Goal: Use online tool/utility: Utilize a website feature to perform a specific function

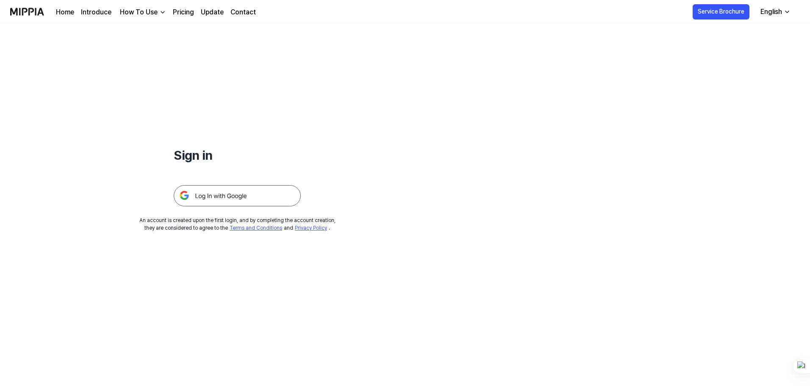
click at [227, 197] on img at bounding box center [237, 195] width 127 height 21
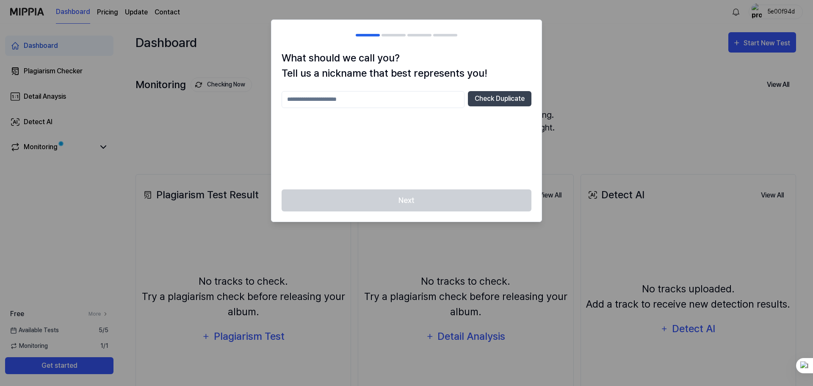
click at [330, 96] on input "text" at bounding box center [373, 99] width 183 height 17
type input "**********"
click at [507, 97] on button "Check Duplicate" at bounding box center [500, 98] width 64 height 15
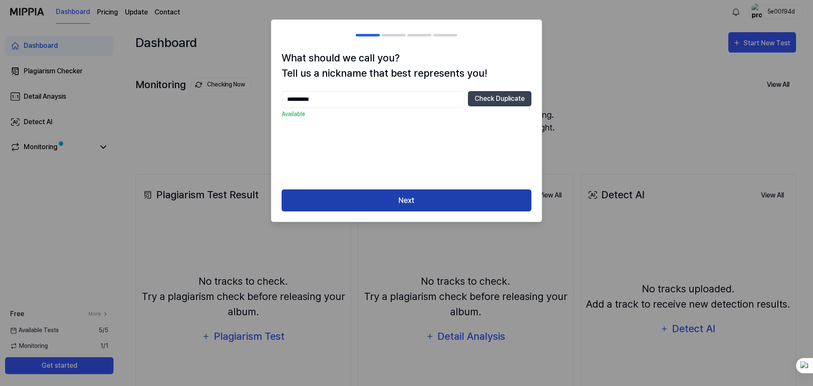
click at [405, 202] on button "Next" at bounding box center [407, 200] width 250 height 22
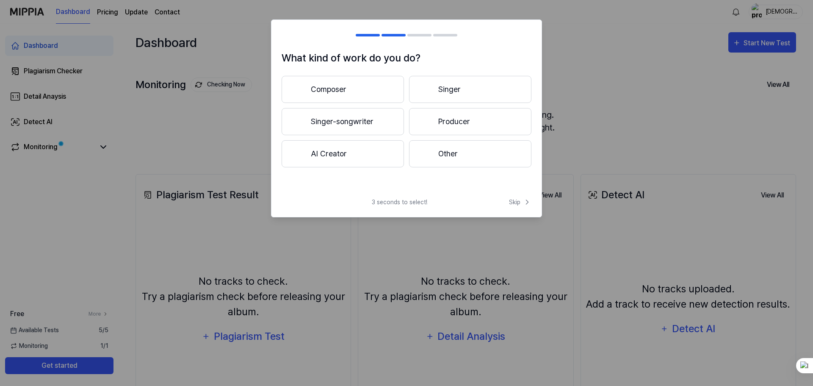
click at [467, 122] on button "Producer" at bounding box center [470, 121] width 122 height 27
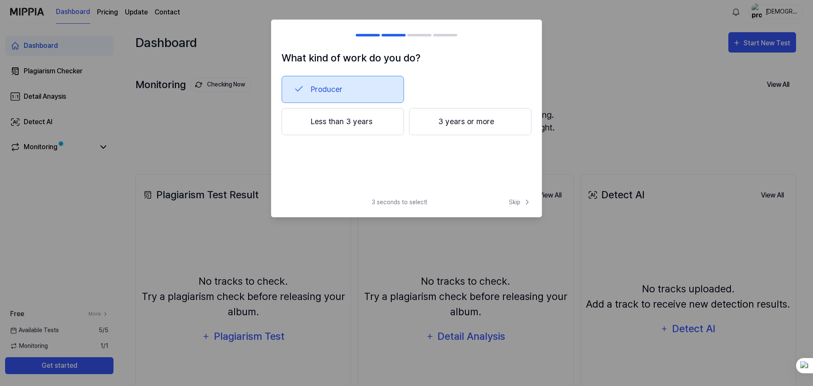
click at [355, 122] on button "Less than 3 years" at bounding box center [343, 121] width 122 height 27
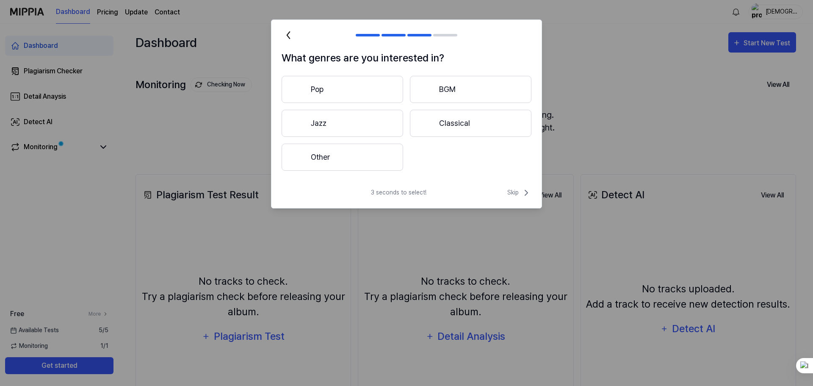
click at [330, 152] on button "Other" at bounding box center [343, 157] width 122 height 27
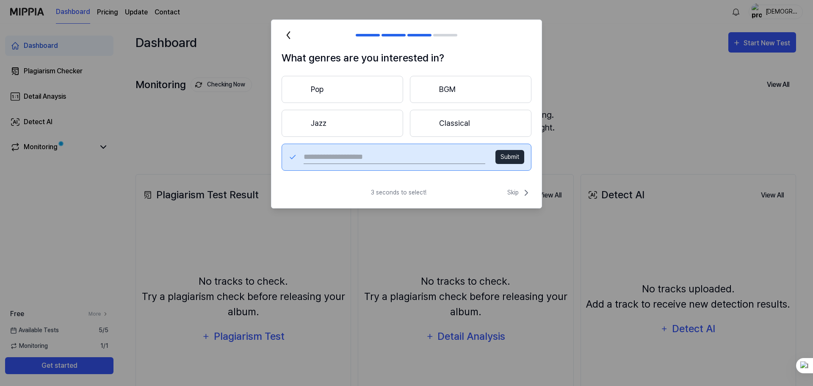
click at [322, 158] on input "text" at bounding box center [395, 157] width 182 height 14
click at [325, 81] on button "Pop" at bounding box center [343, 89] width 122 height 27
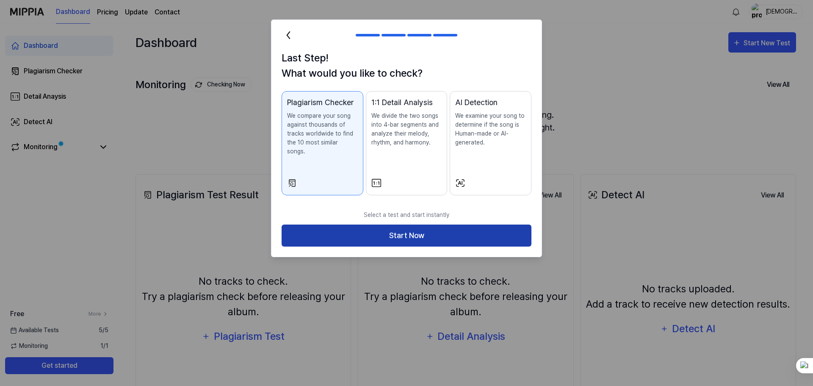
click at [427, 228] on button "Start Now" at bounding box center [407, 236] width 250 height 22
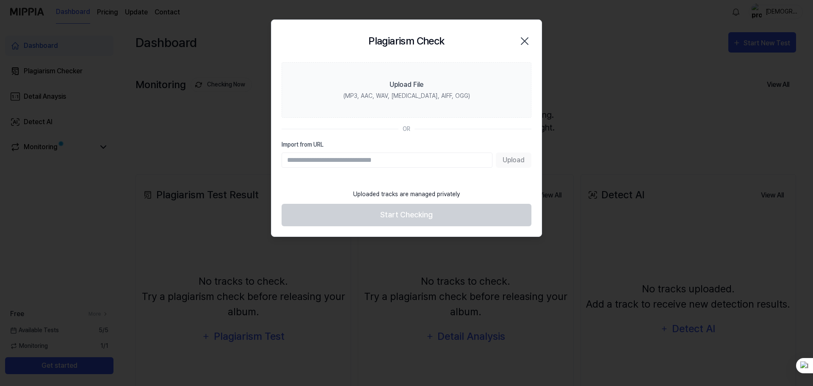
click at [515, 161] on div "Upload" at bounding box center [407, 159] width 250 height 15
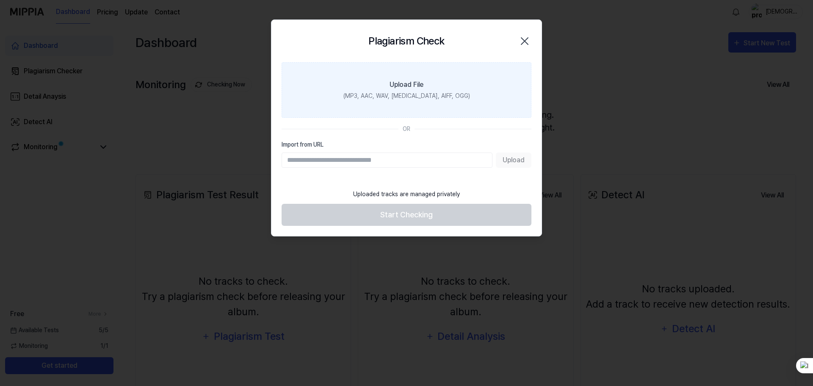
click at [411, 80] on div "Upload File" at bounding box center [407, 85] width 34 height 10
click at [0, 0] on input "Upload File (MP3, AAC, WAV, [MEDICAL_DATA], AIFF, OGG)" at bounding box center [0, 0] width 0 height 0
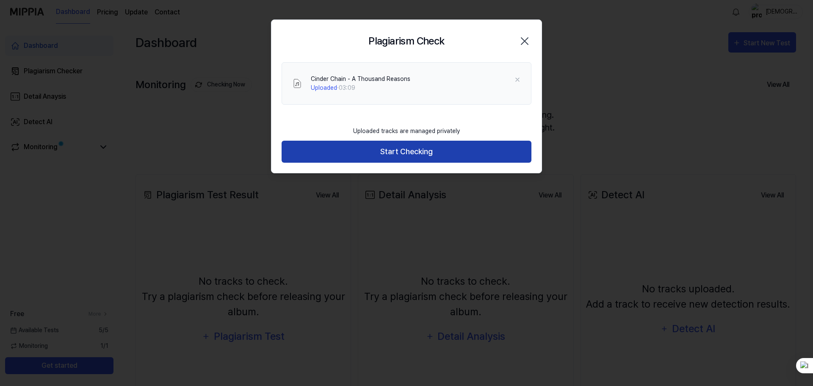
click at [431, 154] on button "Start Checking" at bounding box center [407, 152] width 250 height 22
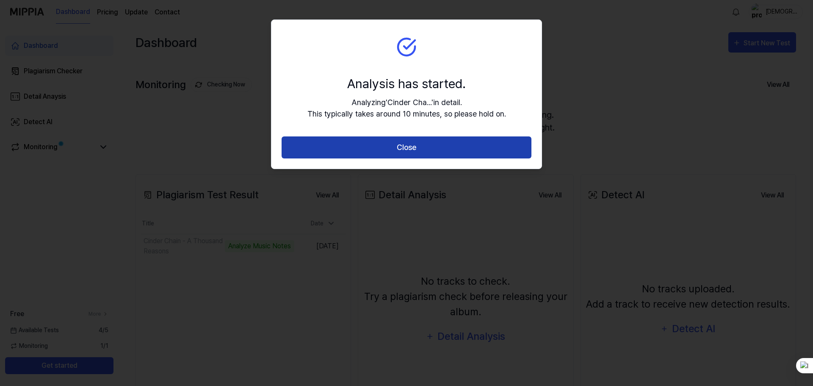
click at [432, 151] on button "Close" at bounding box center [407, 147] width 250 height 22
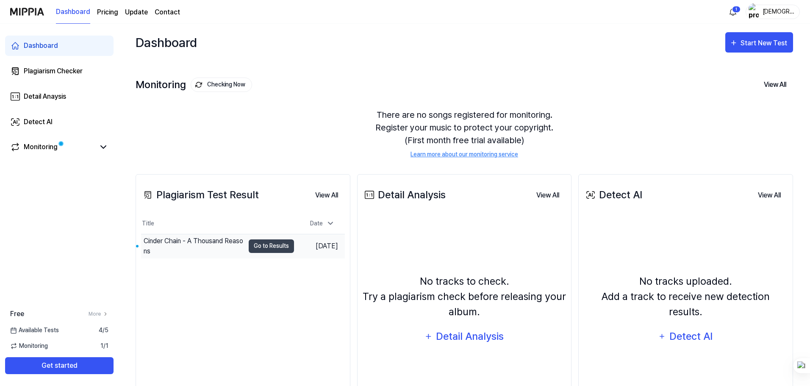
click at [189, 248] on div "Cinder Chain - A Thousand Reasons" at bounding box center [194, 246] width 101 height 20
click at [274, 244] on button "Go to Results" at bounding box center [271, 246] width 45 height 14
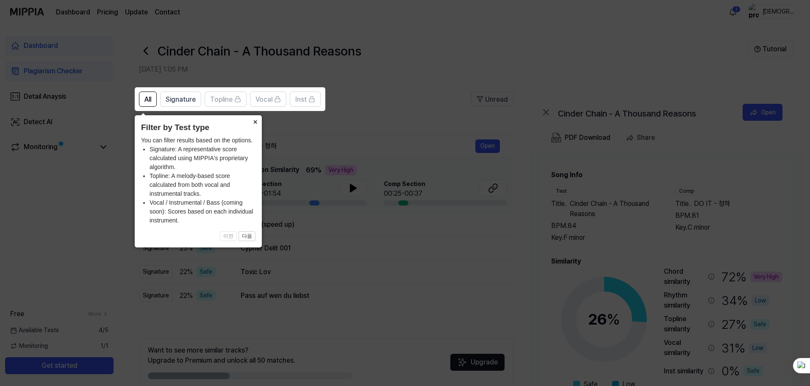
click at [254, 120] on button "×" at bounding box center [255, 121] width 14 height 12
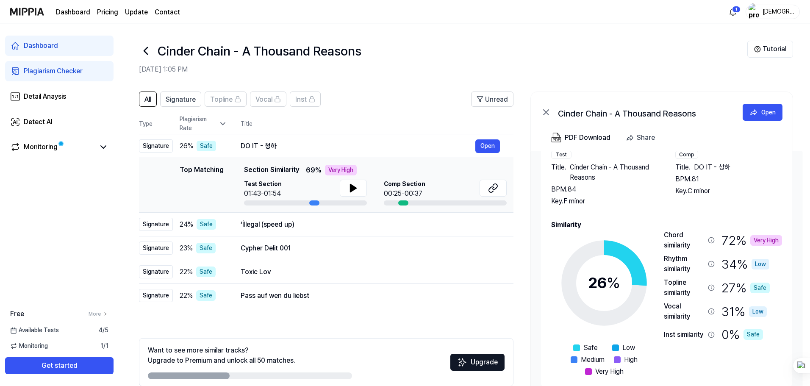
scroll to position [41, 0]
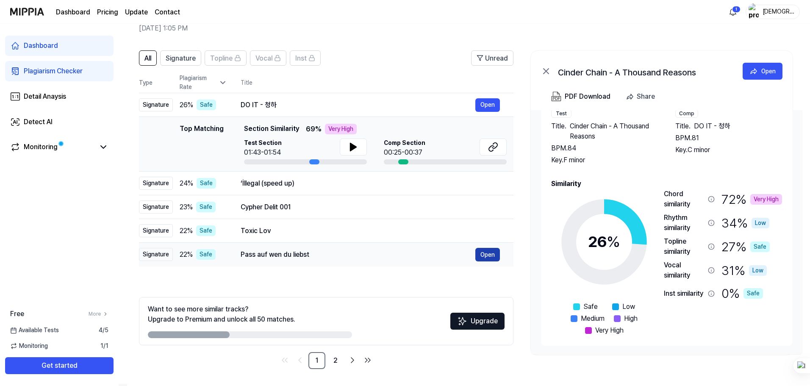
click at [491, 255] on button "Open" at bounding box center [487, 255] width 25 height 14
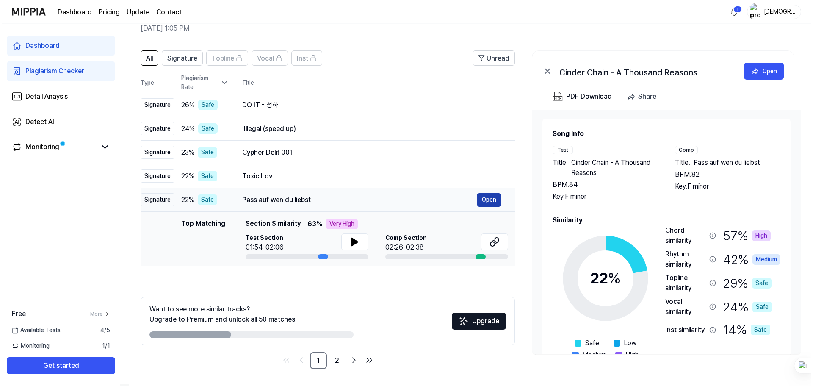
scroll to position [0, 0]
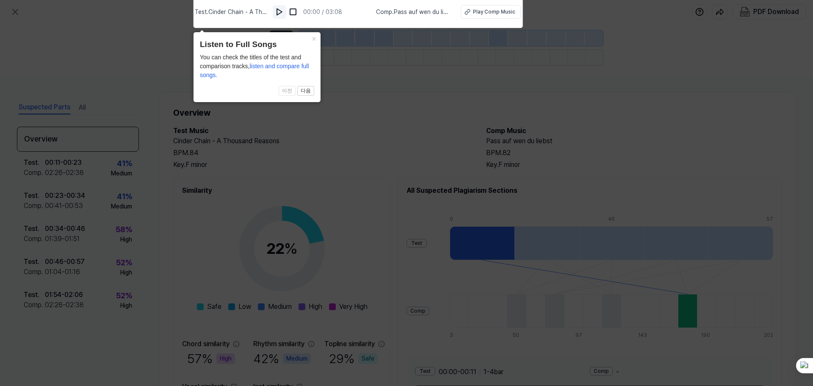
click at [280, 13] on img at bounding box center [279, 12] width 8 height 8
click at [490, 15] on div "Play Comp Music" at bounding box center [494, 12] width 42 height 8
click at [315, 36] on button "×" at bounding box center [314, 38] width 14 height 12
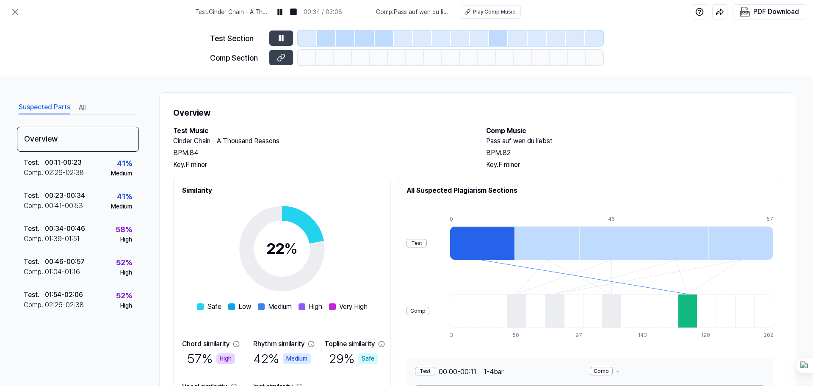
click at [491, 244] on div at bounding box center [482, 243] width 65 height 34
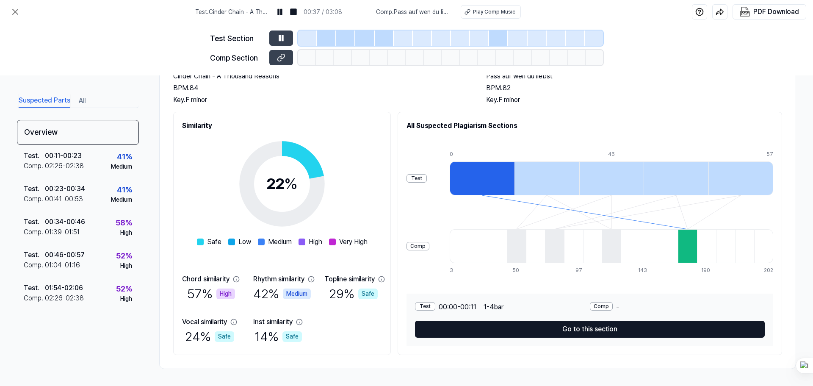
click at [607, 329] on button "Go to this section" at bounding box center [590, 329] width 350 height 17
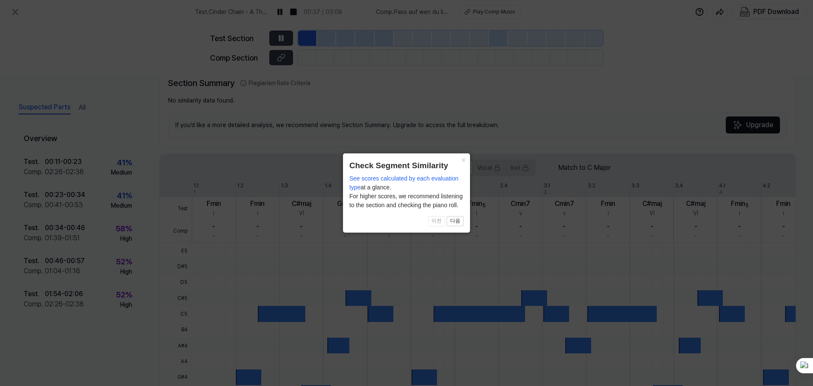
scroll to position [176, 0]
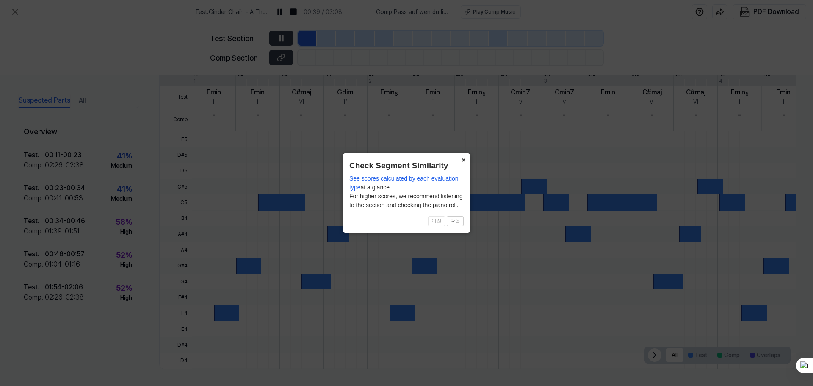
click at [464, 158] on button "×" at bounding box center [464, 159] width 14 height 12
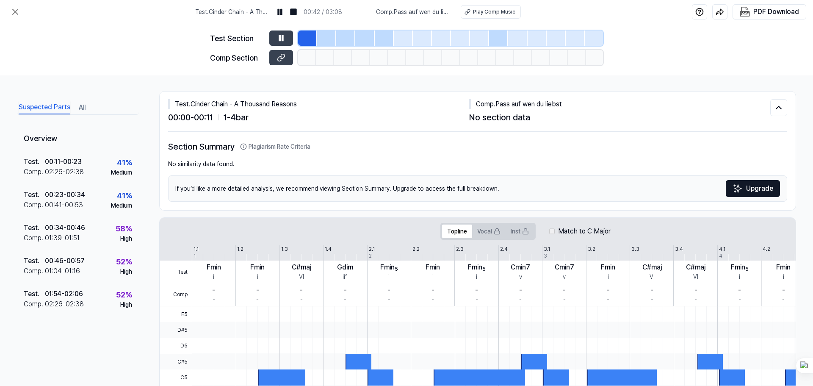
scroll to position [0, 0]
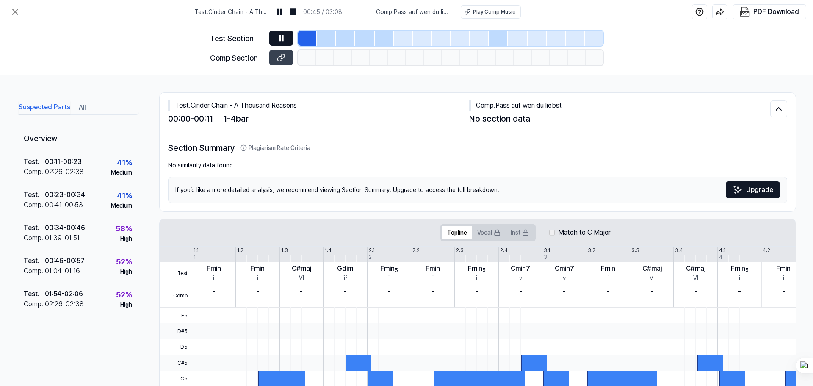
click at [281, 38] on icon at bounding box center [281, 38] width 8 height 8
click at [19, 12] on icon at bounding box center [15, 12] width 10 height 10
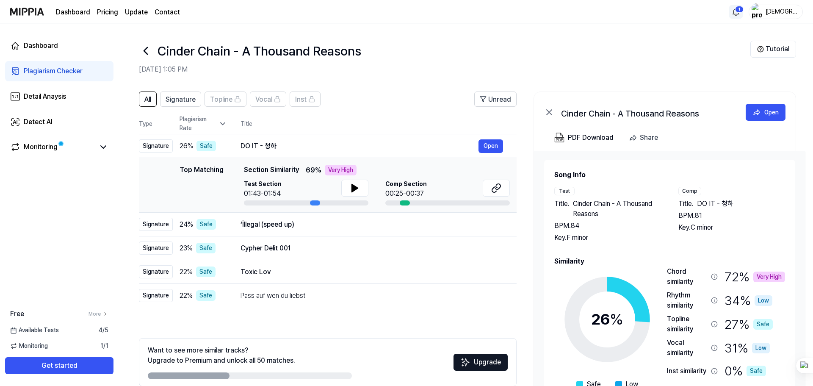
click at [736, 11] on html "Dashboard Pricing Update Contact 1 cephasmoor Dashboard Plagiarism Checker Deta…" at bounding box center [406, 193] width 813 height 386
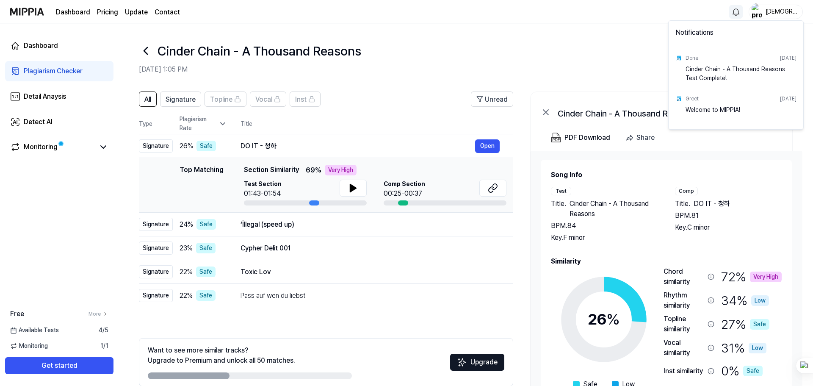
click at [736, 11] on html "Dashboard Pricing Update Contact cephasmoor Dashboard Plagiarism Checker Detail…" at bounding box center [406, 193] width 813 height 386
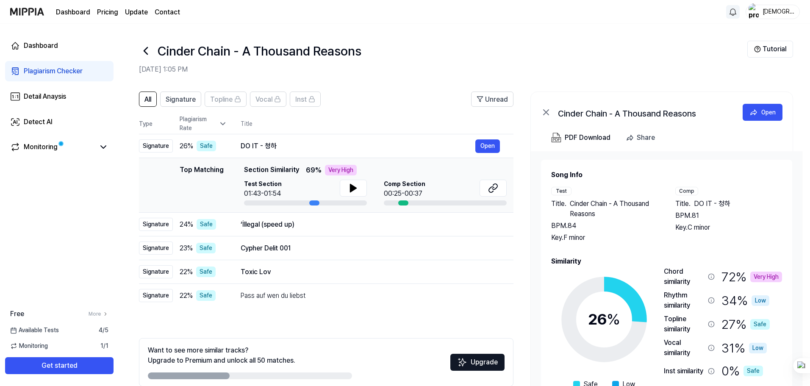
click at [147, 53] on icon at bounding box center [146, 51] width 14 height 14
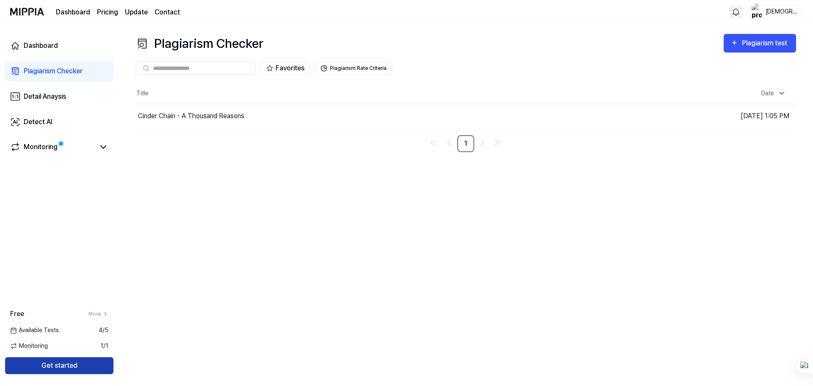
click at [54, 366] on button "Get started" at bounding box center [59, 365] width 108 height 17
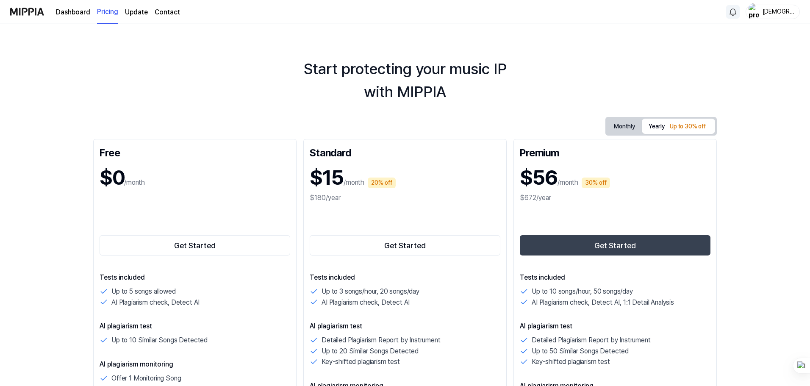
click at [72, 11] on link "Dashboard" at bounding box center [73, 12] width 34 height 10
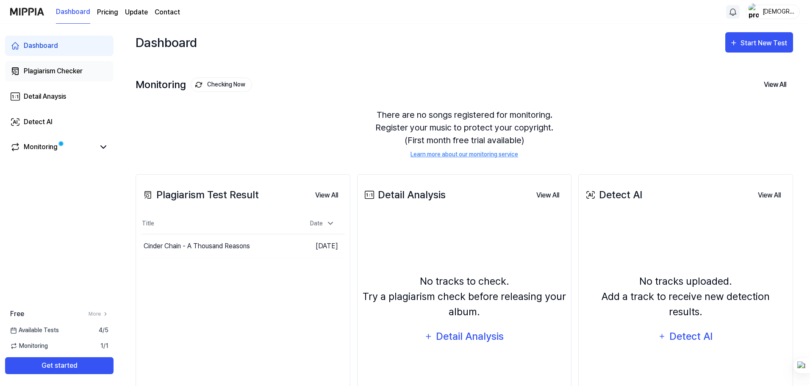
click at [67, 72] on div "Plagiarism Checker" at bounding box center [53, 71] width 59 height 10
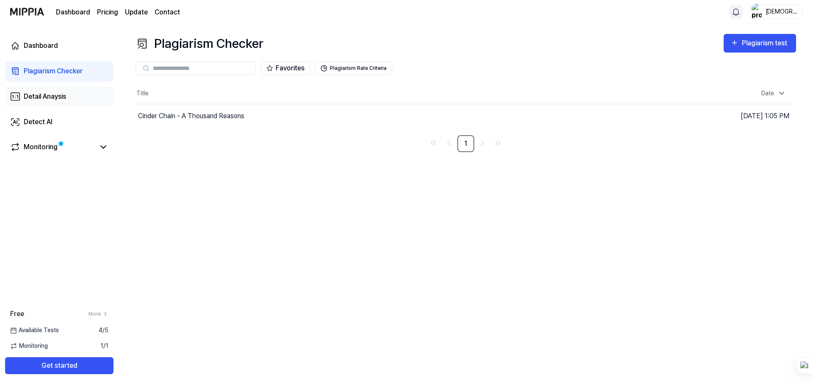
click at [55, 98] on div "Detail Anaysis" at bounding box center [45, 96] width 42 height 10
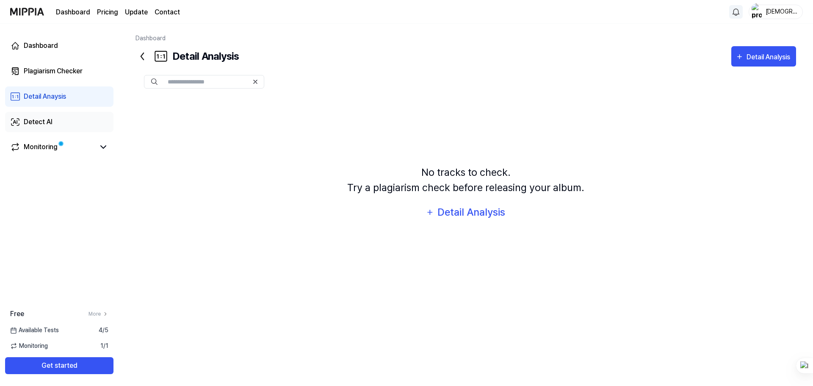
click at [55, 124] on link "Detect AI" at bounding box center [59, 122] width 108 height 20
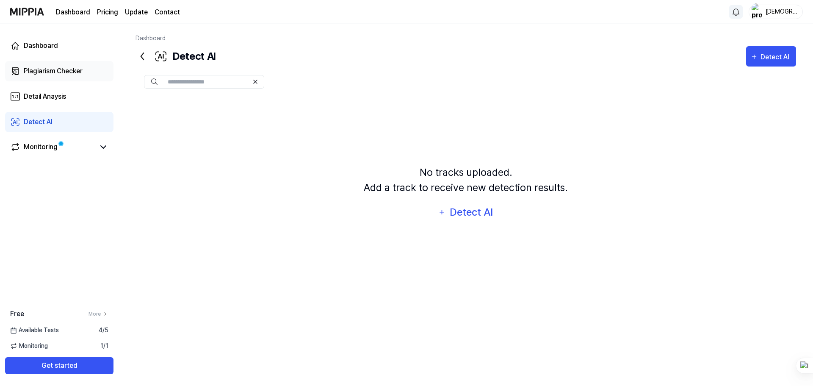
click at [56, 68] on div "Plagiarism Checker" at bounding box center [53, 71] width 59 height 10
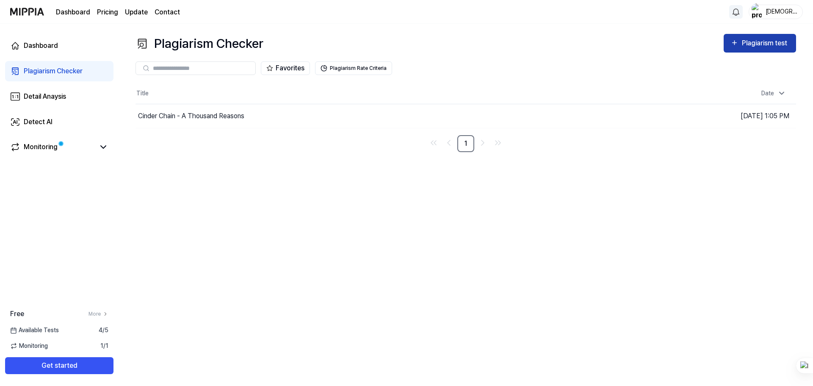
click at [753, 42] on div "Plagiarism test" at bounding box center [765, 43] width 47 height 11
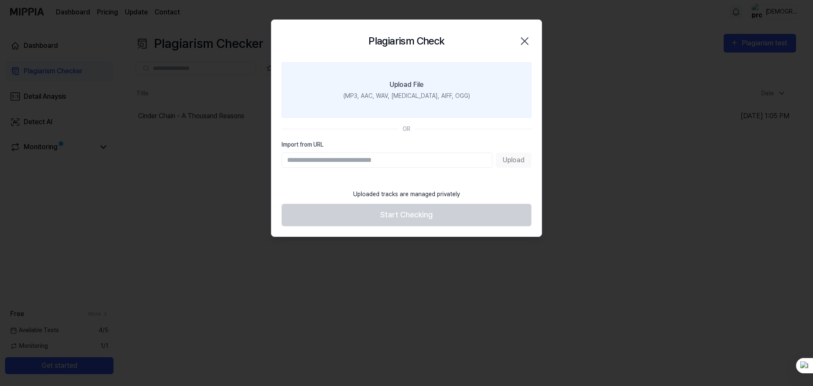
click at [401, 82] on div "Upload File" at bounding box center [407, 85] width 34 height 10
click at [0, 0] on input "Upload File (MP3, AAC, WAV, [MEDICAL_DATA], AIFF, OGG)" at bounding box center [0, 0] width 0 height 0
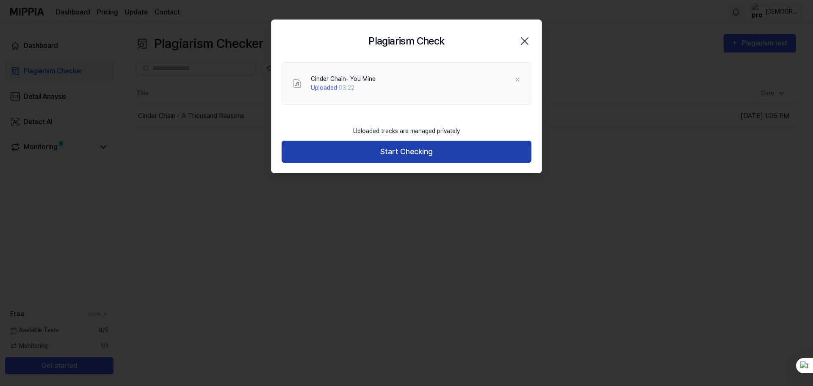
click at [402, 152] on button "Start Checking" at bounding box center [407, 152] width 250 height 22
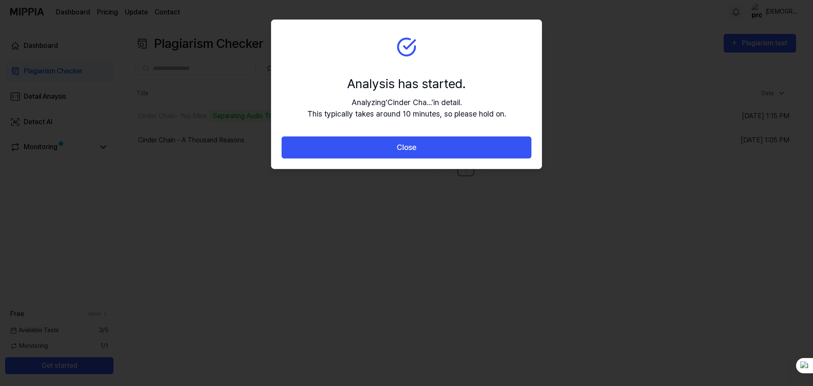
click at [371, 129] on section "Analysis has started. Analyzing ' Cinder Cha... ' in detail. This typically tak…" at bounding box center [407, 78] width 270 height 116
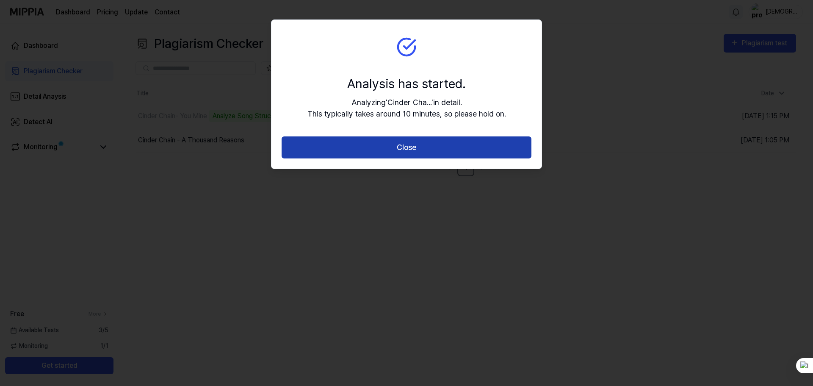
click at [378, 146] on button "Close" at bounding box center [407, 147] width 250 height 22
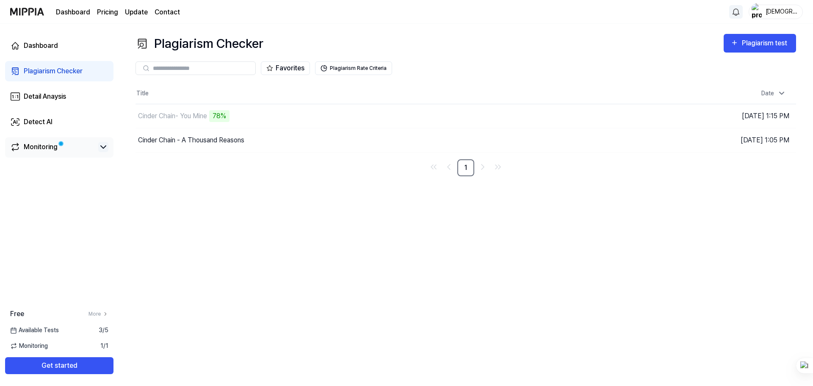
click at [106, 149] on icon at bounding box center [103, 147] width 10 height 10
click at [106, 148] on icon at bounding box center [103, 147] width 5 height 3
click at [235, 115] on div "Cinder Chain- You Mine" at bounding box center [340, 116] width 409 height 24
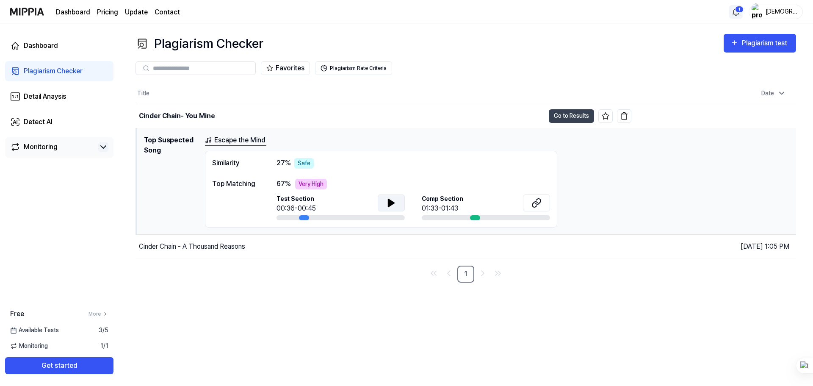
click at [393, 200] on icon at bounding box center [391, 203] width 10 height 10
click at [393, 200] on icon at bounding box center [393, 202] width 2 height 7
click at [534, 202] on icon at bounding box center [534, 204] width 5 height 6
click at [390, 203] on icon at bounding box center [391, 203] width 6 height 8
click at [390, 203] on icon at bounding box center [390, 202] width 2 height 7
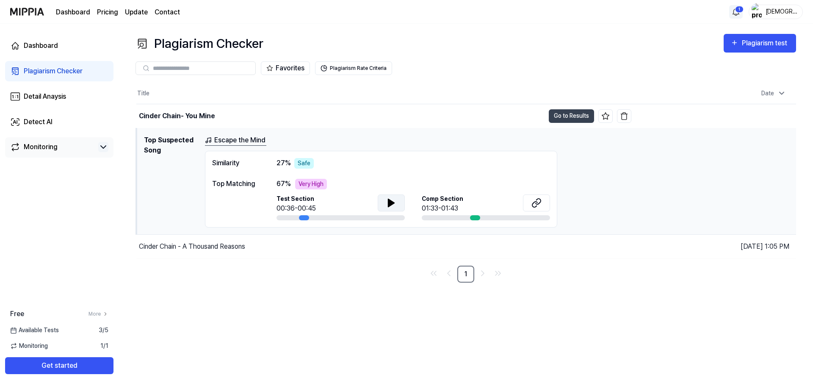
click at [428, 173] on div "Similarity 27 % Safe Top Matching 67 % Very High Test Section 00:36-00:45 Comp …" at bounding box center [381, 189] width 352 height 77
